Goal: Information Seeking & Learning: Learn about a topic

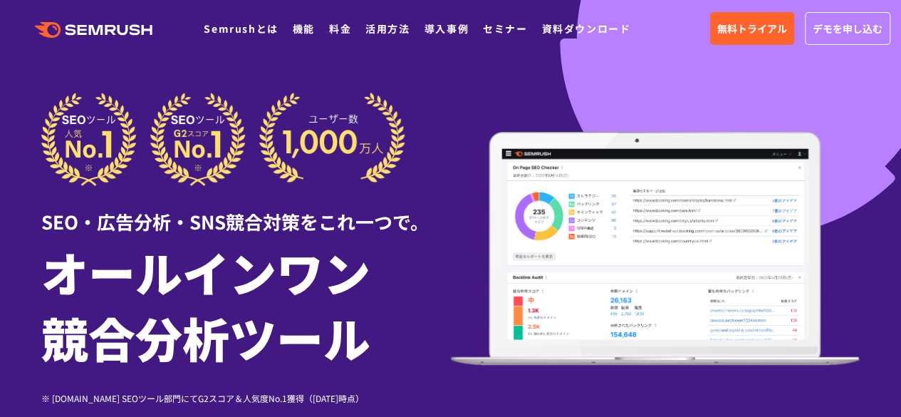
click at [410, 247] on h1 "オールインワン 競合分析ツール" at bounding box center [246, 304] width 410 height 131
click at [408, 286] on h1 "オールインワン 競合分析ツール" at bounding box center [246, 304] width 410 height 131
click at [398, 277] on h1 "オールインワン 競合分析ツール" at bounding box center [246, 304] width 410 height 131
click at [442, 262] on h1 "オールインワン 競合分析ツール" at bounding box center [246, 304] width 410 height 131
drag, startPoint x: 405, startPoint y: 241, endPoint x: 410, endPoint y: 264, distance: 23.5
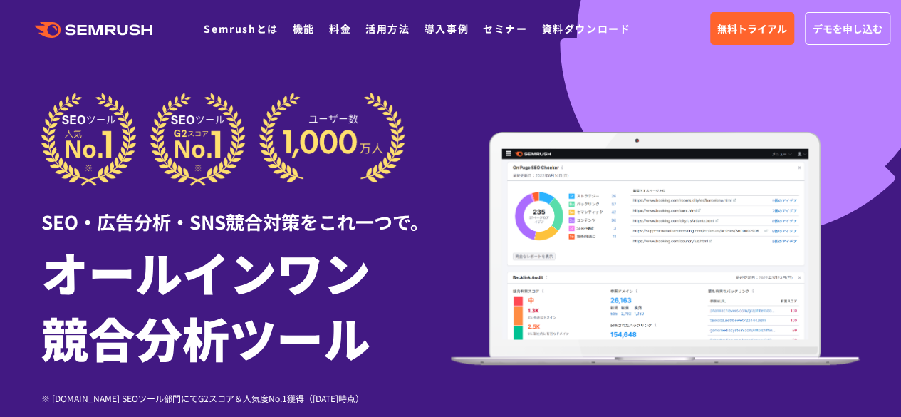
click at [407, 242] on h1 "オールインワン 競合分析ツール" at bounding box center [246, 304] width 410 height 131
click at [410, 283] on h1 "オールインワン 競合分析ツール" at bounding box center [246, 304] width 410 height 131
click at [440, 257] on h1 "オールインワン 競合分析ツール" at bounding box center [246, 304] width 410 height 131
click at [416, 298] on h1 "オールインワン 競合分析ツール" at bounding box center [246, 304] width 410 height 131
click at [432, 271] on h1 "オールインワン 競合分析ツール" at bounding box center [246, 304] width 410 height 131
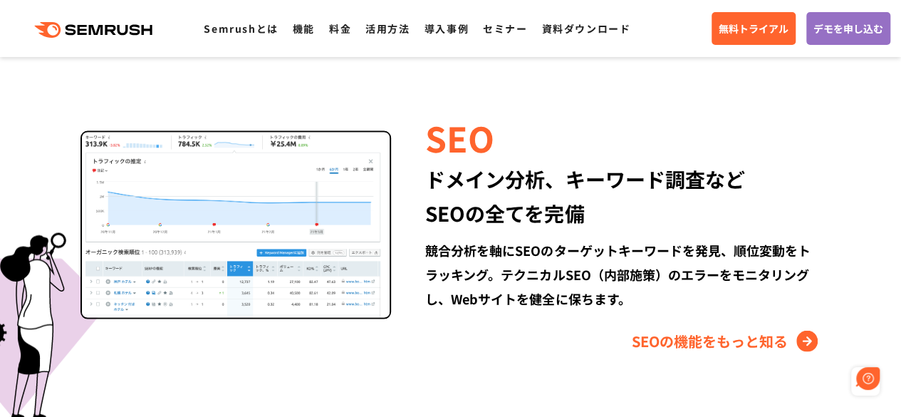
click at [425, 251] on div "競合分析を軸にSEOのターゲットキーワードを発見、順位変動をトラッキング。テクニカルSEO（内部施策）のエラーをモニタリングし、Webサイトを健全に保ちます。" at bounding box center [622, 273] width 395 height 73
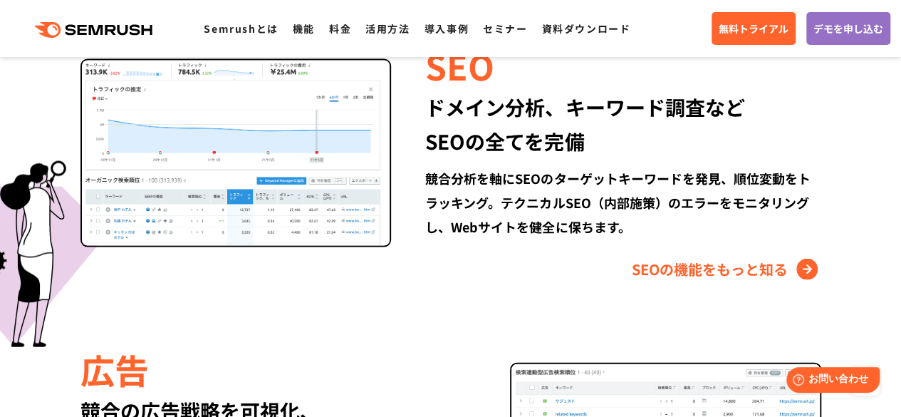
click at [425, 251] on div "SEO ドメイン分析、キーワード調査など SEOの全てを完備 競合分析を軸にSEOのターゲットキーワードを発見、順位変動をトラッキング。テクニカルSEO（内部…" at bounding box center [605, 160] width 429 height 239
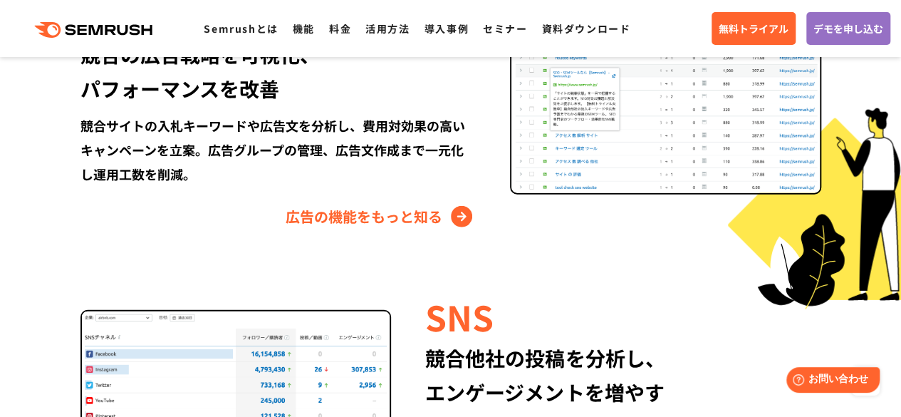
click at [425, 251] on div "Semrushでできること SEO、広告、SNSなどデジタルマーケティングのあらゆる領域を網羅。 競合サイトの調査・分析、順位変動のトラッキングなどを一元化し…" at bounding box center [451, 78] width 848 height 1271
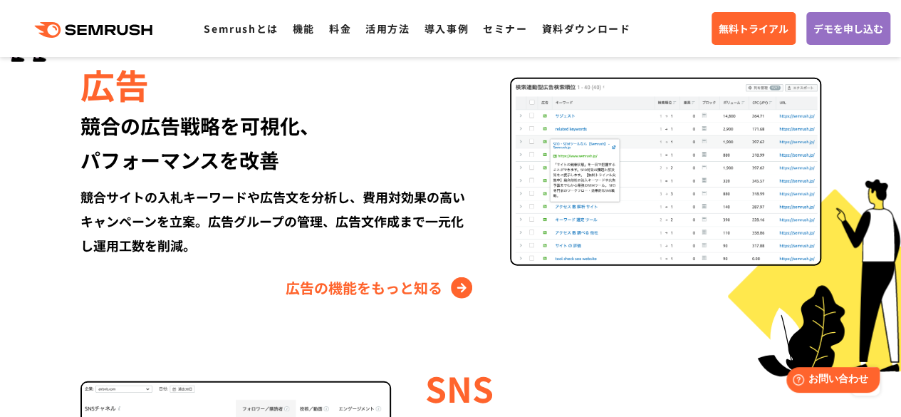
click at [425, 251] on div "競合サイトの入札キーワードや広告文を分析し、費用対効果の高いキャンペーンを立案。広告グループの管理、広告文作成まで一元化し運用工数を削減。" at bounding box center [277, 220] width 395 height 73
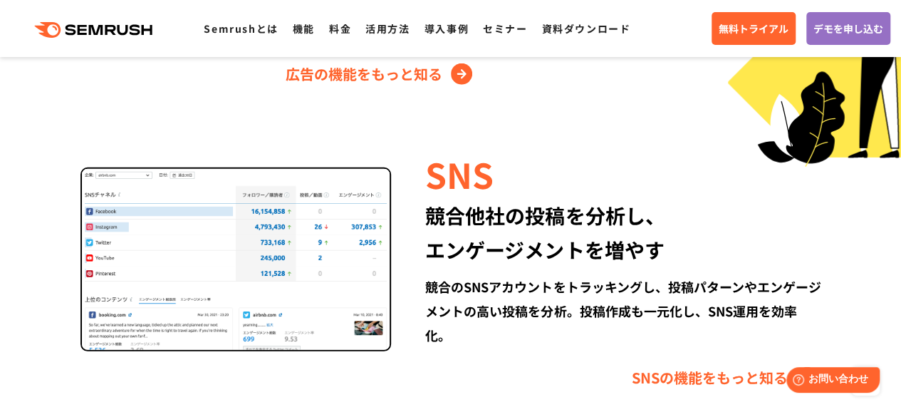
click at [425, 251] on div "競合他社の投稿を分析し、 エンゲージメントを増やす" at bounding box center [622, 232] width 395 height 68
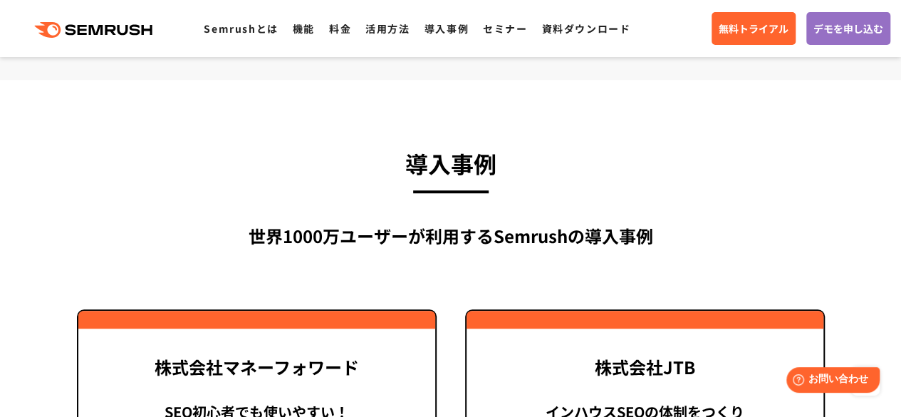
scroll to position [3703, 0]
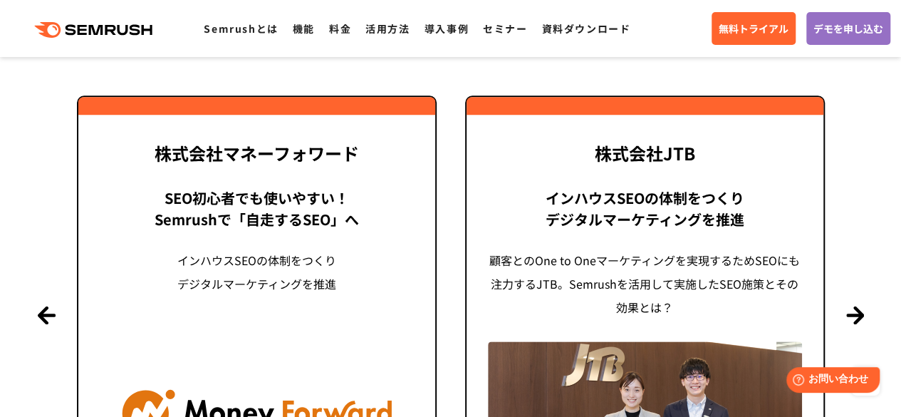
click at [462, 276] on div "株式会社JTB インハウスSEOの体制をつくり デジタルマーケティングを推進 顧客とのOne to Oneマーケティングを実現するためSEOにも注力するJTB…" at bounding box center [645, 313] width 388 height 437
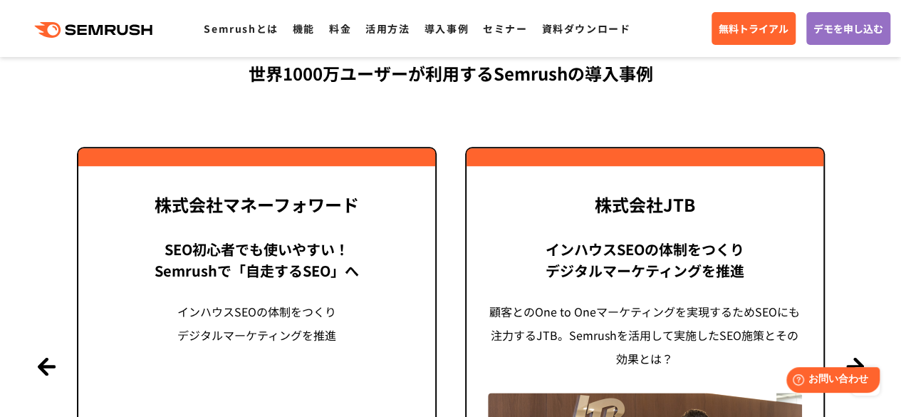
scroll to position [3347, 0]
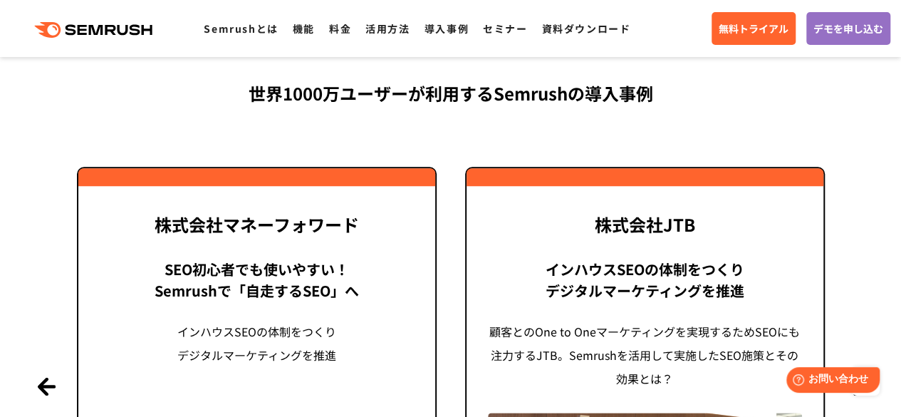
click at [454, 261] on div "株式会社JTB インハウスSEOの体制をつくり デジタルマーケティングを推進 顧客とのOne to Oneマーケティングを実現するためSEOにも注力するJTB…" at bounding box center [645, 385] width 388 height 437
